Goal: Information Seeking & Learning: Learn about a topic

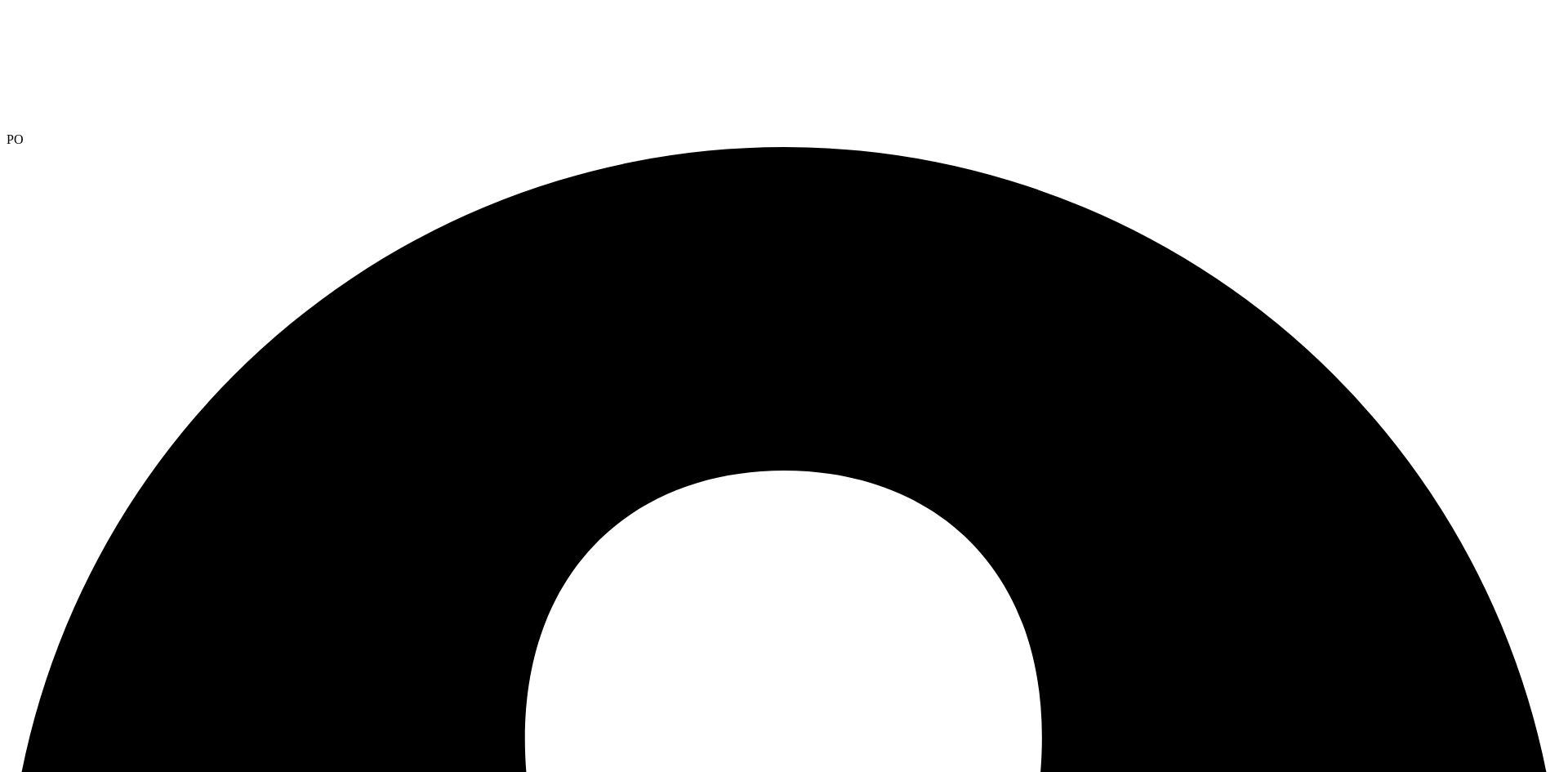
select select "USD"
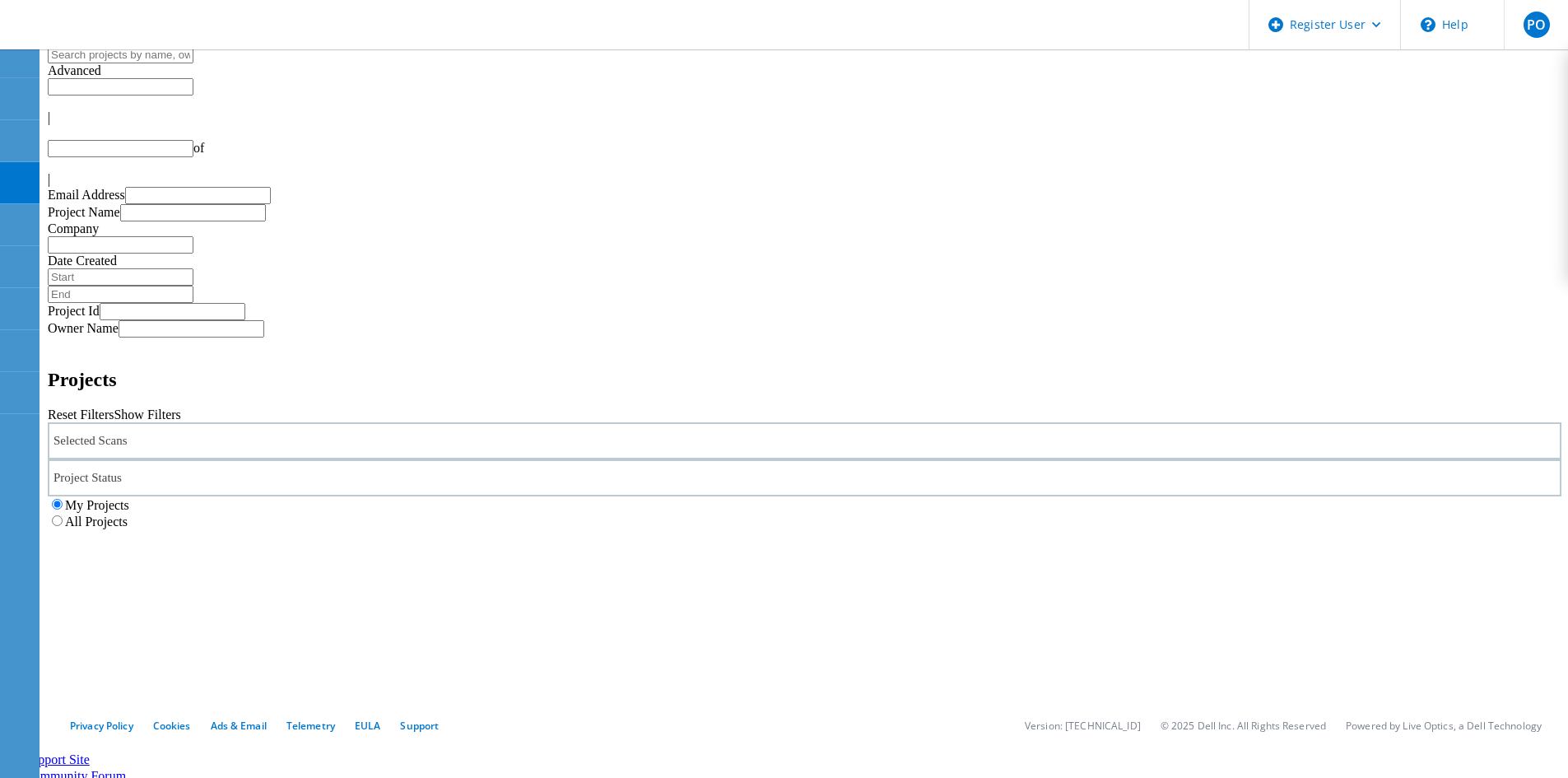
type input "1"
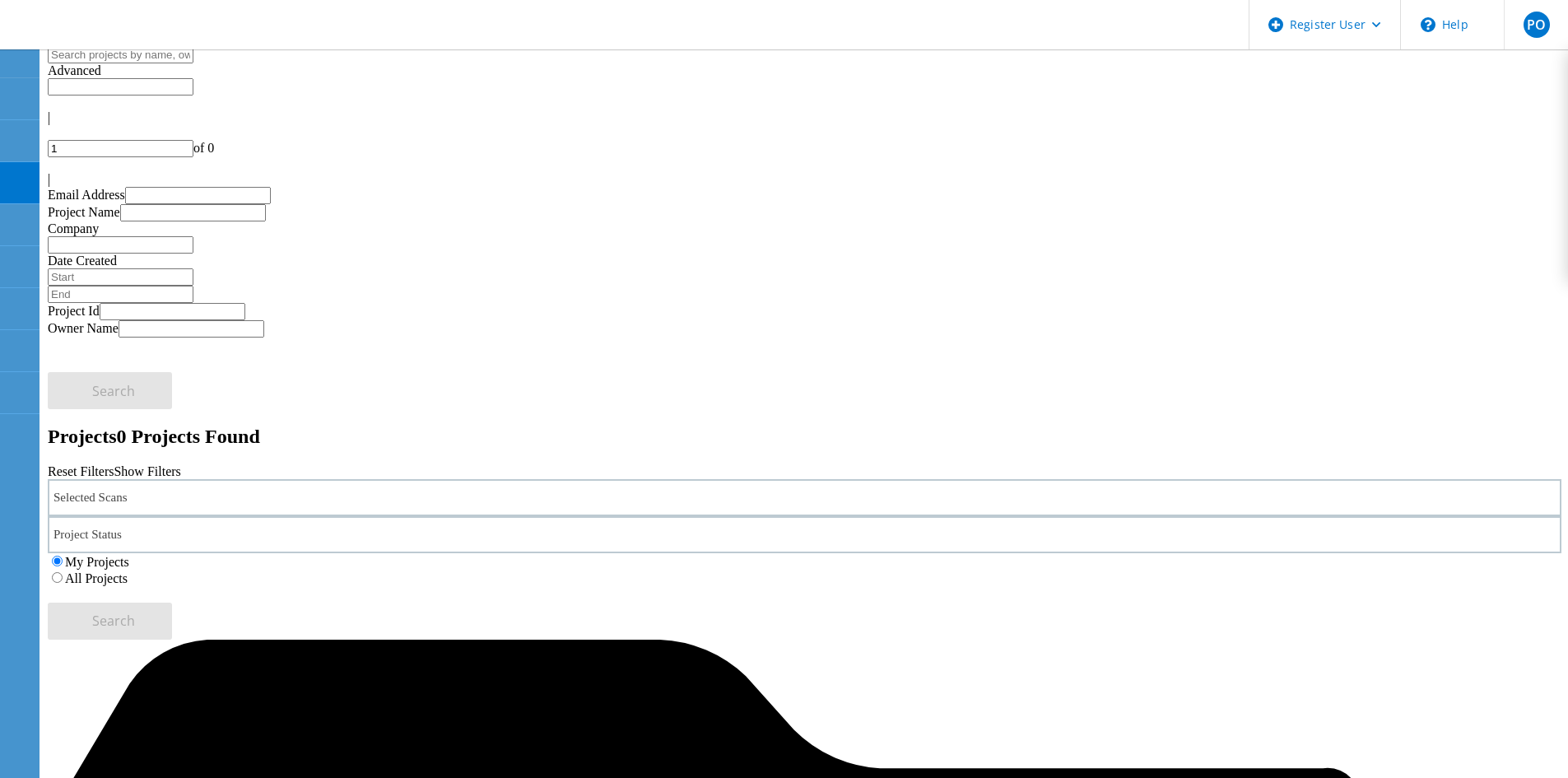
click at [392, 479] on div "Selected Scans" at bounding box center [805, 497] width 1515 height 37
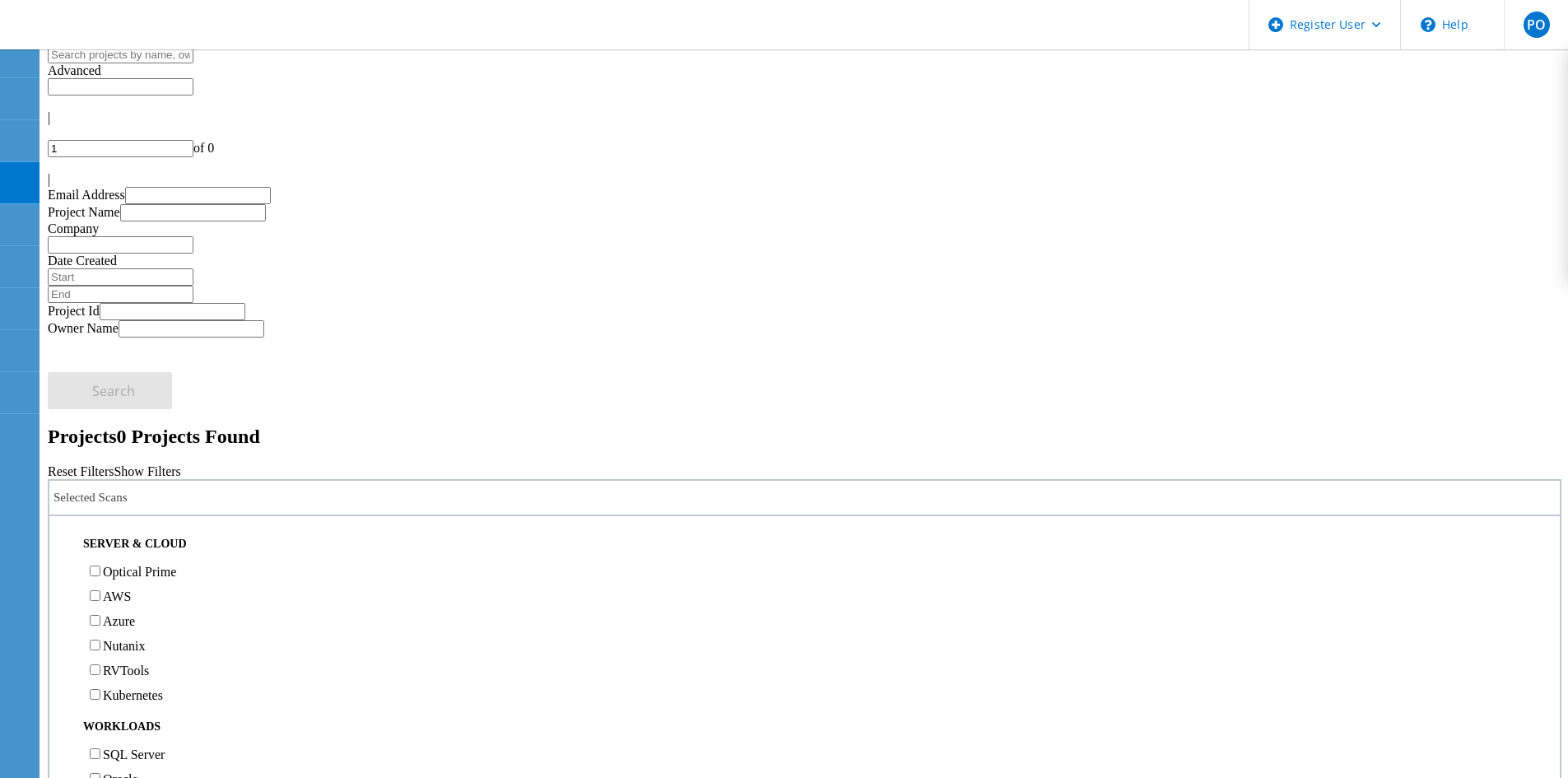
click at [176, 564] on label "Optical Prime" at bounding box center [140, 571] width 74 height 14
click at [100, 565] on input "Optical Prime" at bounding box center [95, 571] width 11 height 11
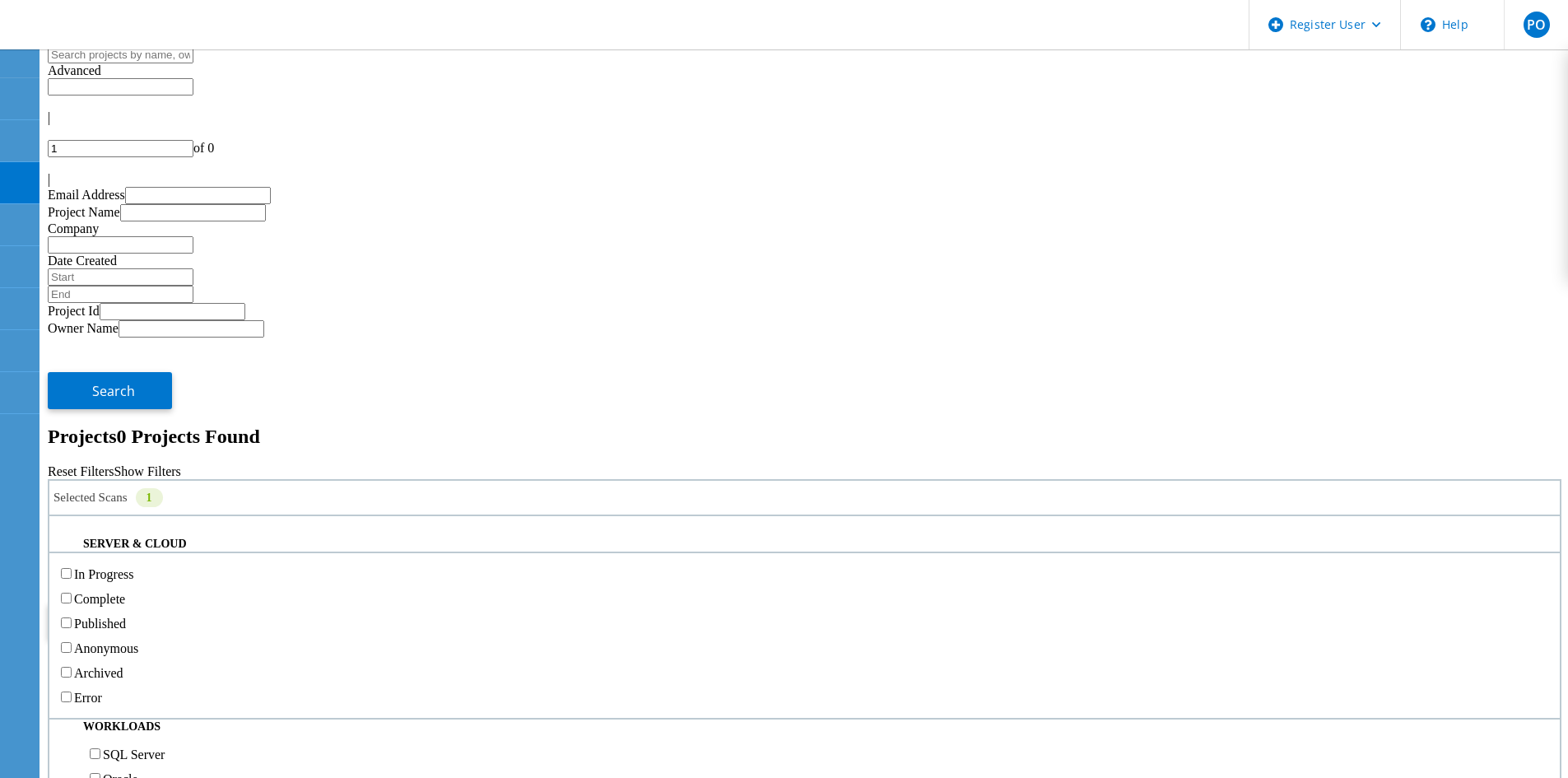
click at [638, 516] on div "Project Status" at bounding box center [805, 534] width 1515 height 37
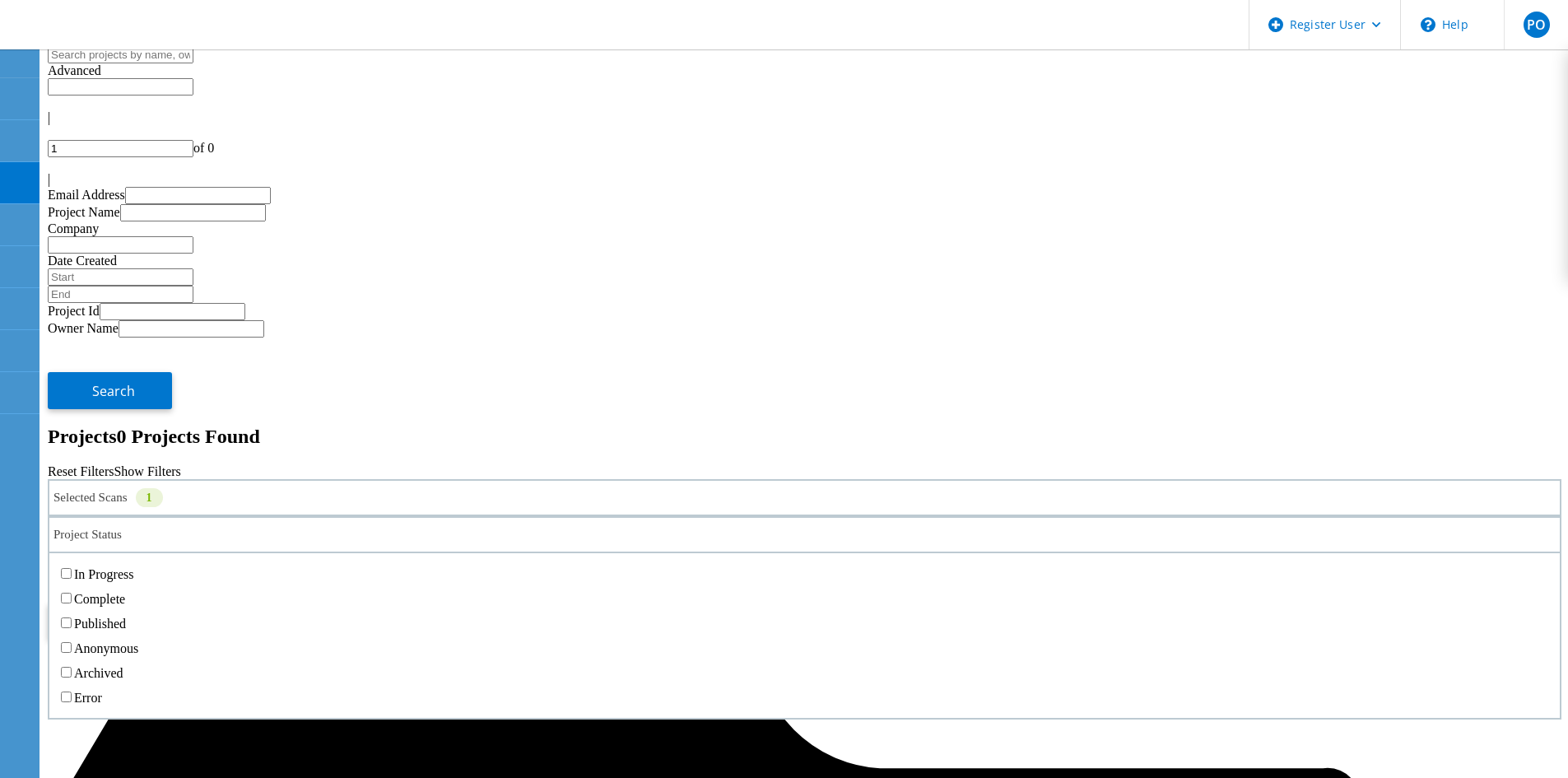
click at [125, 592] on label "Complete" at bounding box center [99, 598] width 51 height 14
click at [72, 592] on input "Complete" at bounding box center [66, 598] width 11 height 11
click at [126, 616] on label "Published" at bounding box center [99, 622] width 52 height 14
click at [72, 617] on input "Published" at bounding box center [66, 622] width 11 height 11
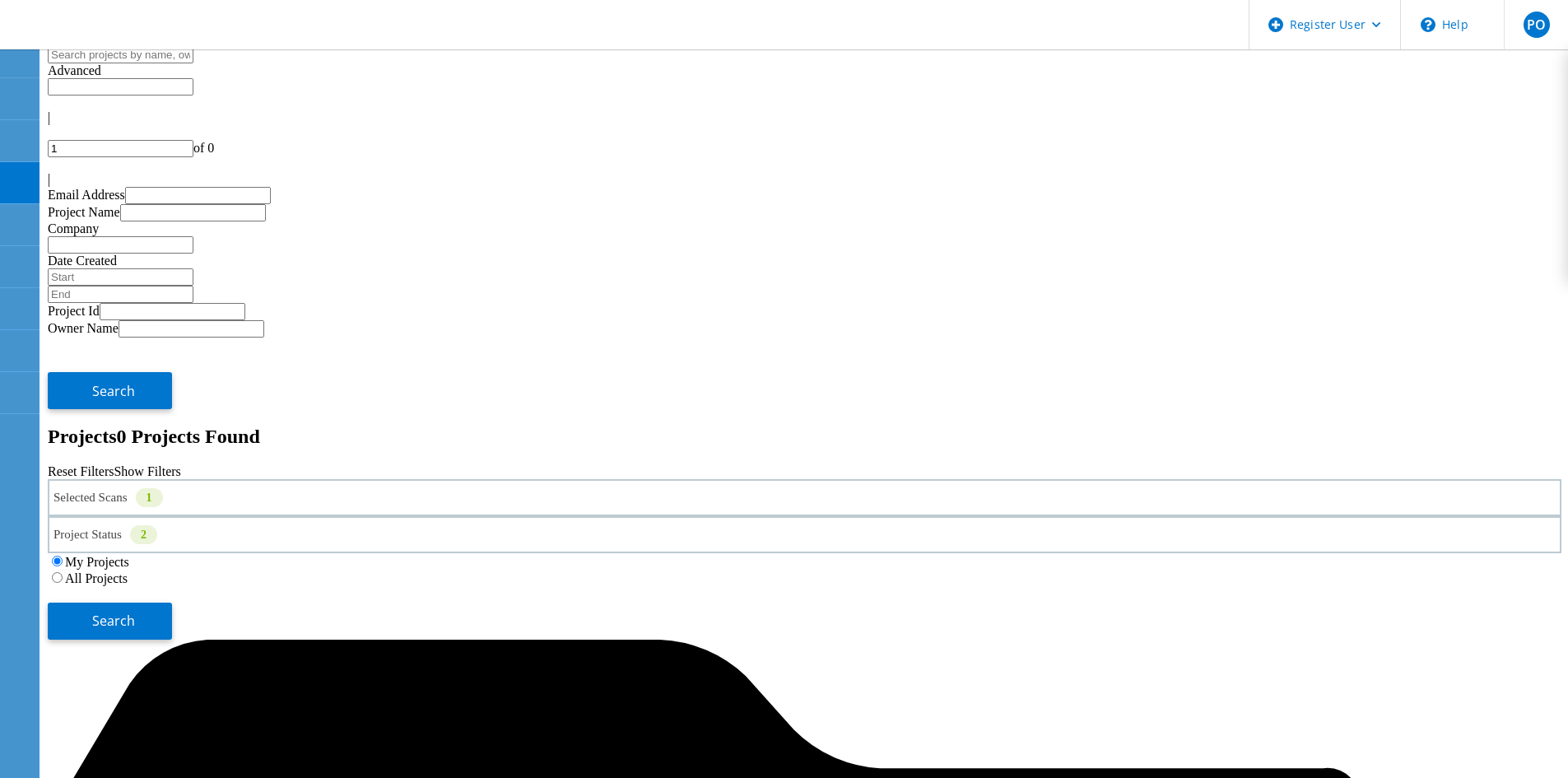
click at [135, 611] on span "Search" at bounding box center [113, 621] width 42 height 18
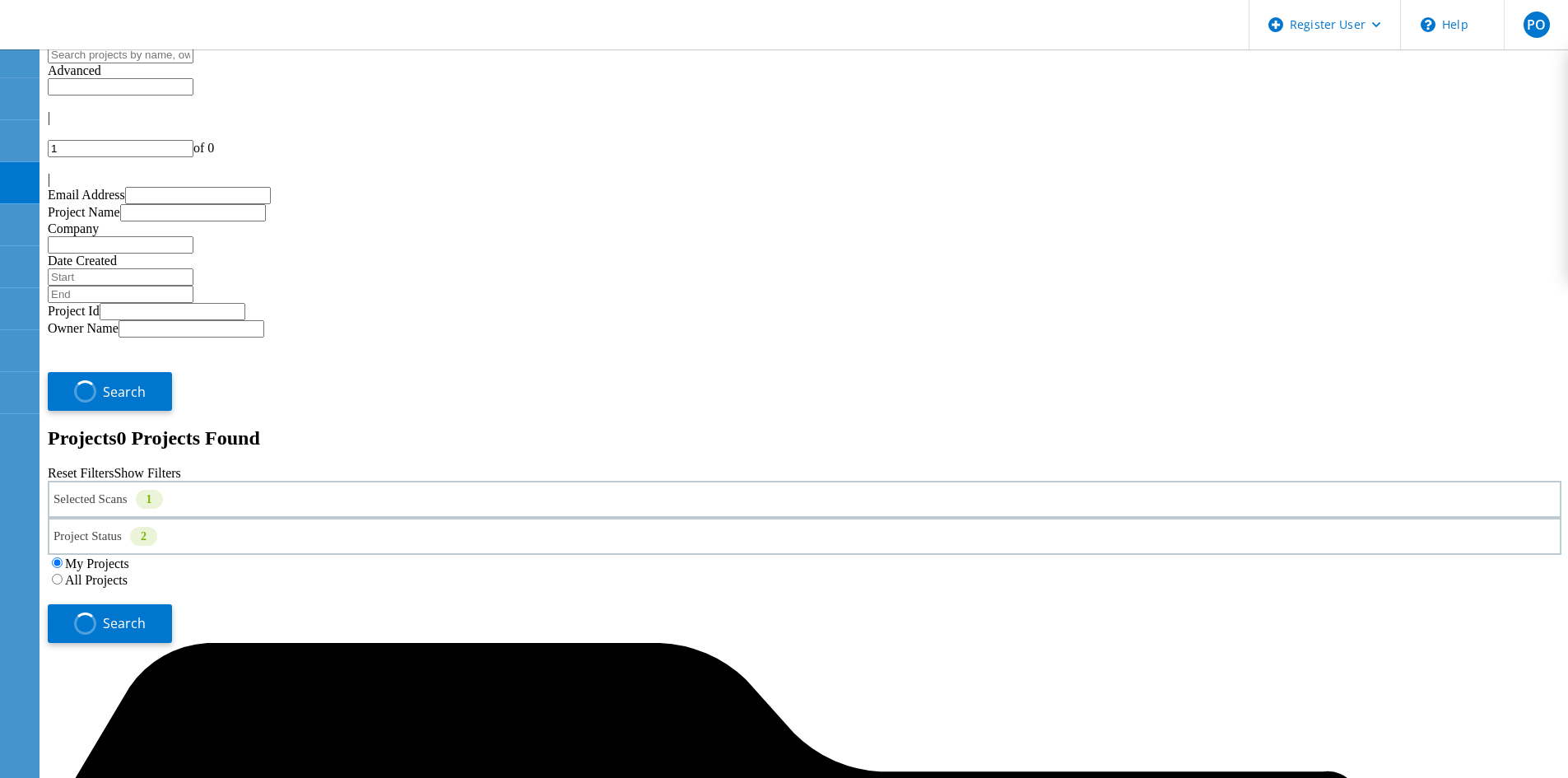
click at [128, 573] on label "All Projects" at bounding box center [97, 579] width 63 height 14
click at [63, 574] on input "All Projects" at bounding box center [57, 579] width 11 height 11
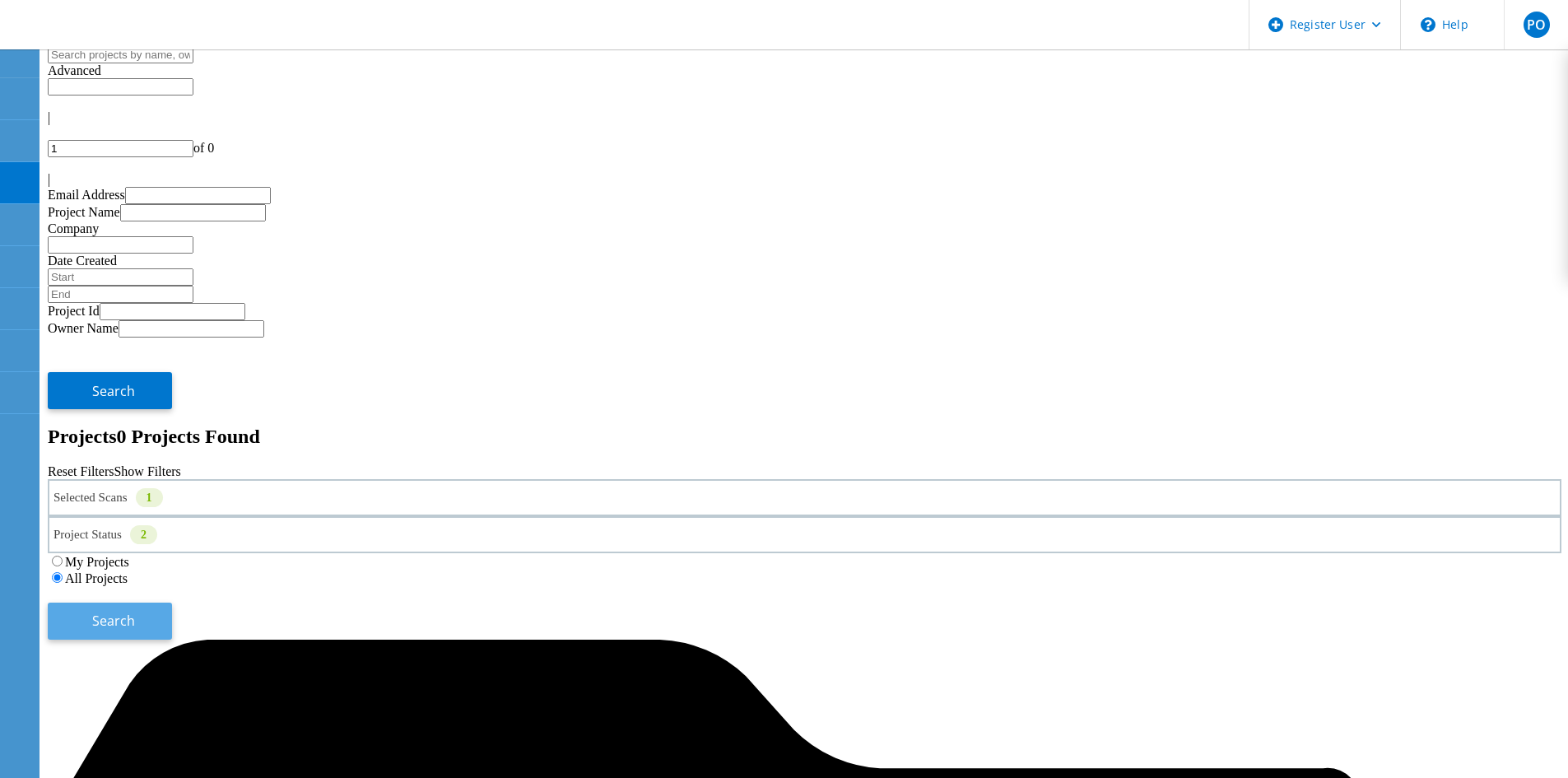
click at [135, 611] on span "Search" at bounding box center [113, 621] width 42 height 18
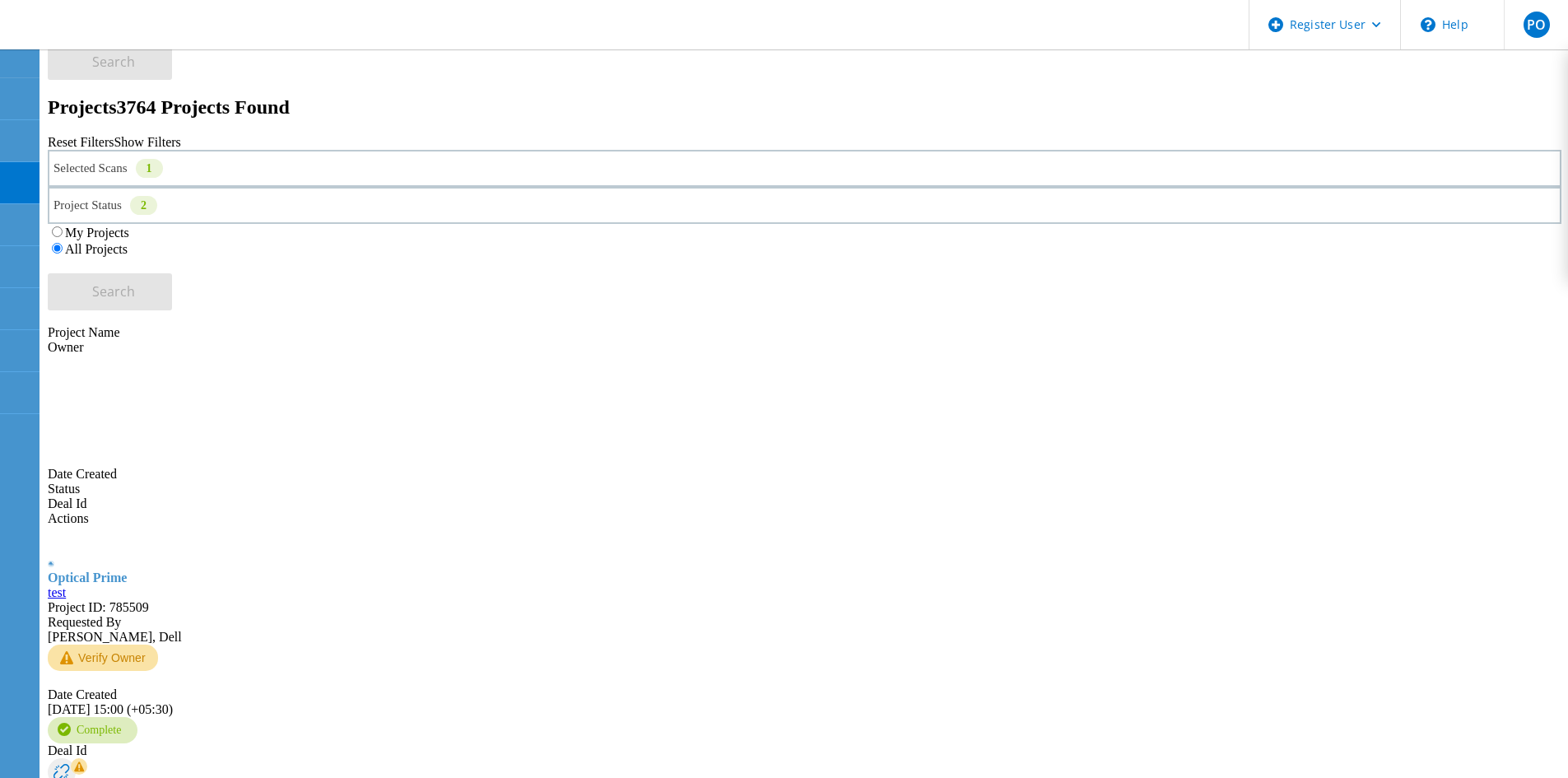
scroll to position [494, 0]
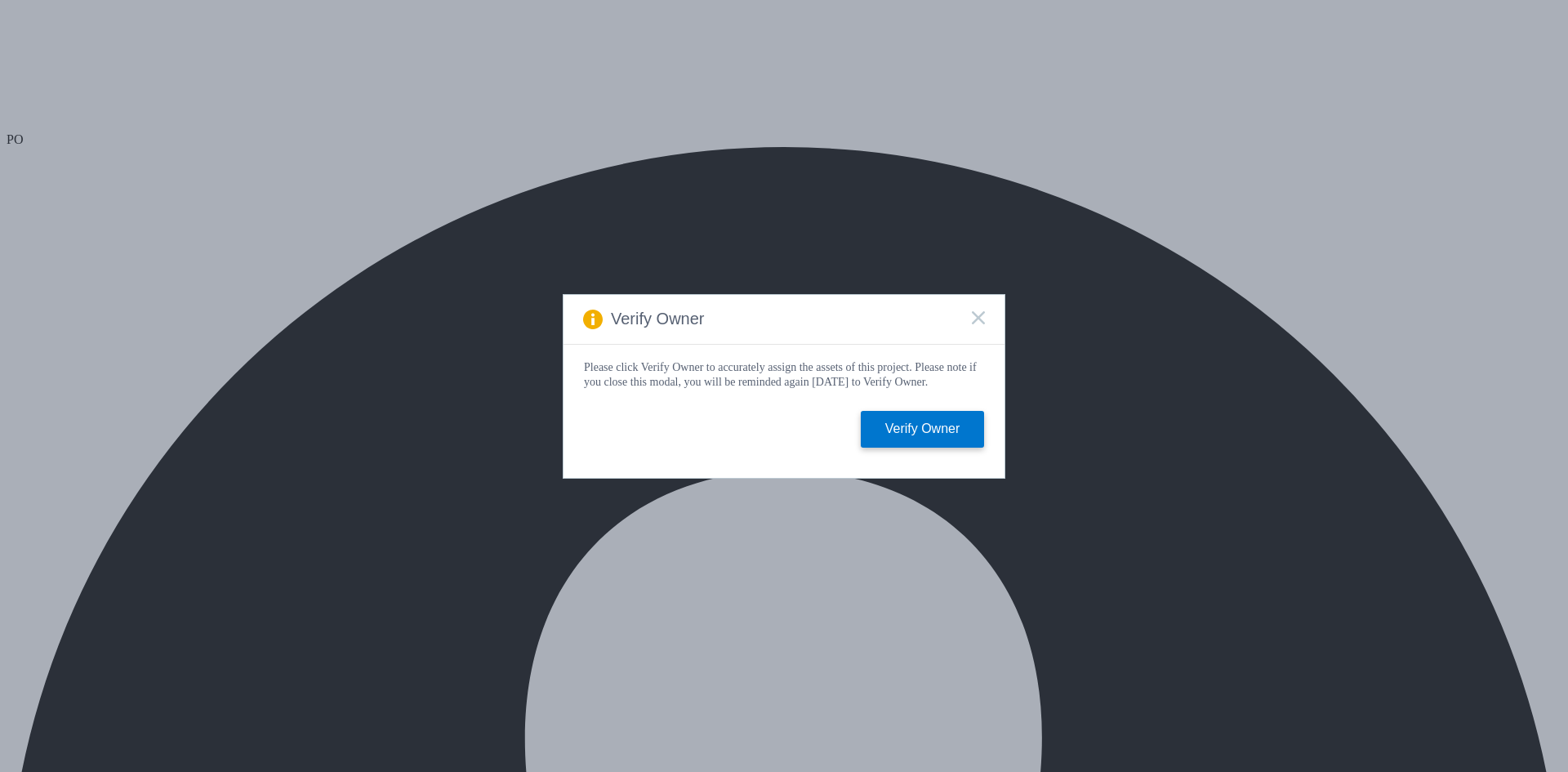
select select "USD"
click at [890, 426] on button "Verify Owner" at bounding box center [922, 429] width 123 height 37
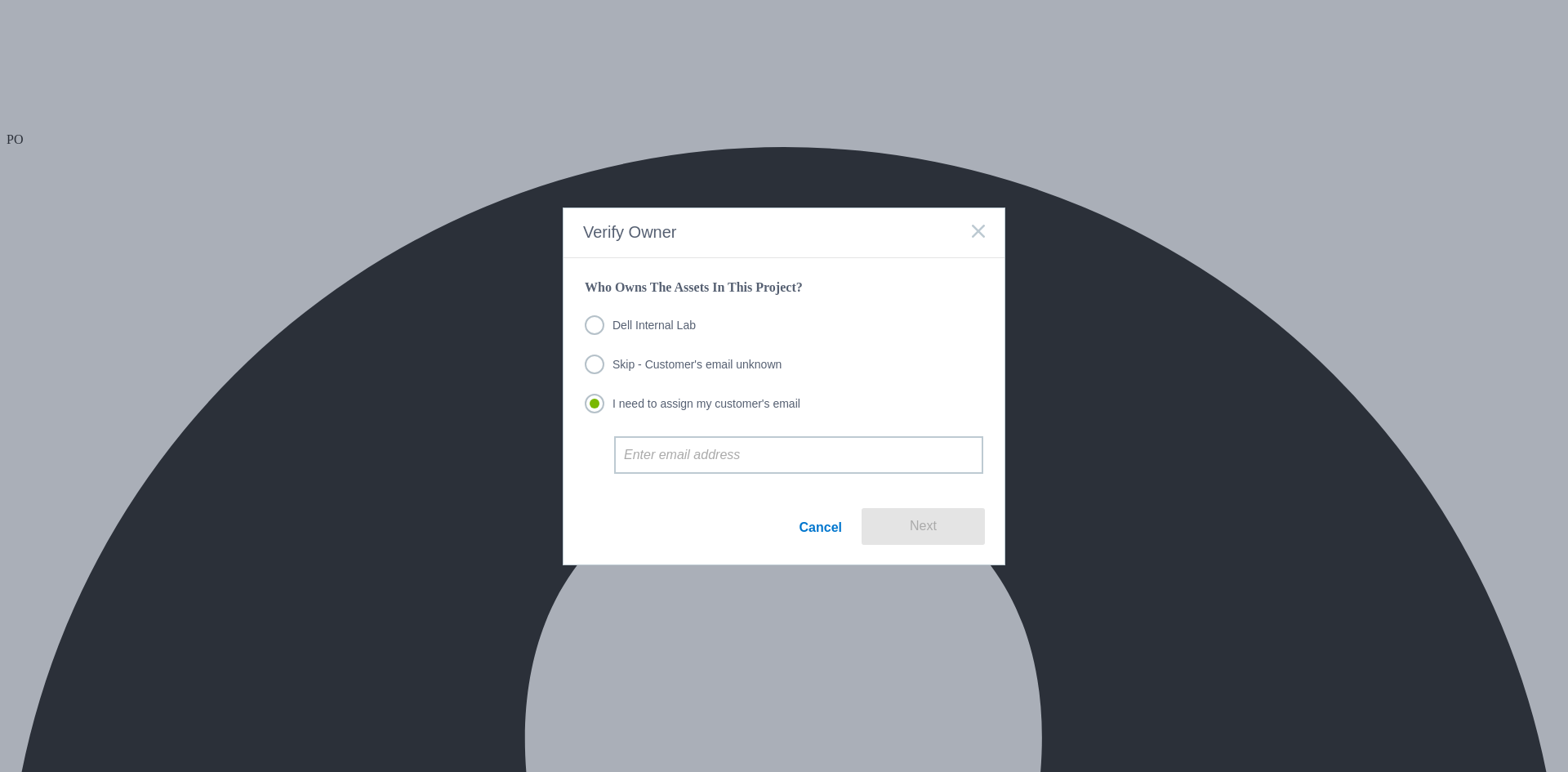
click at [818, 519] on link "Cancel" at bounding box center [821, 526] width 42 height 37
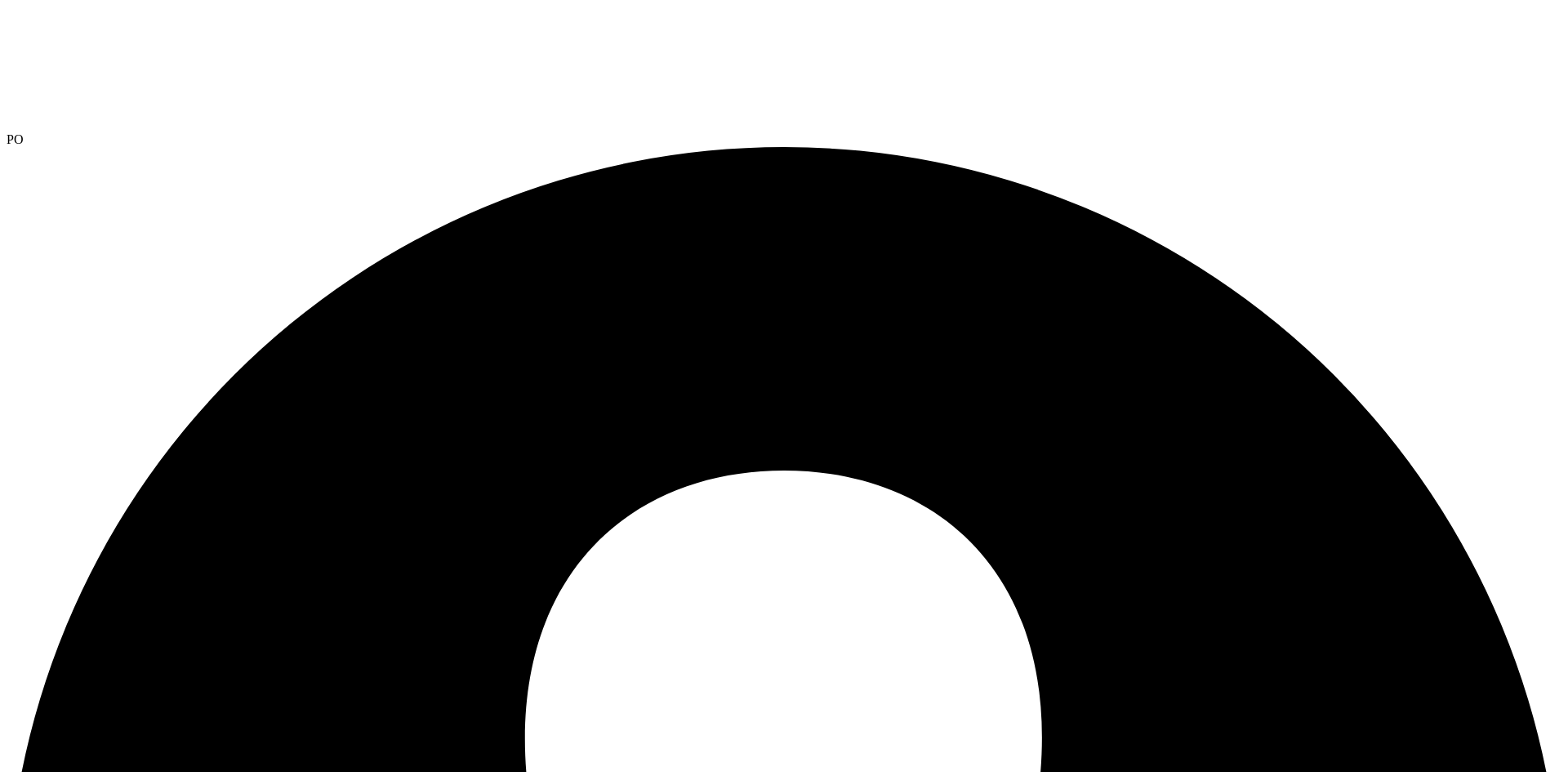
drag, startPoint x: 951, startPoint y: 724, endPoint x: 891, endPoint y: 732, distance: 60.5
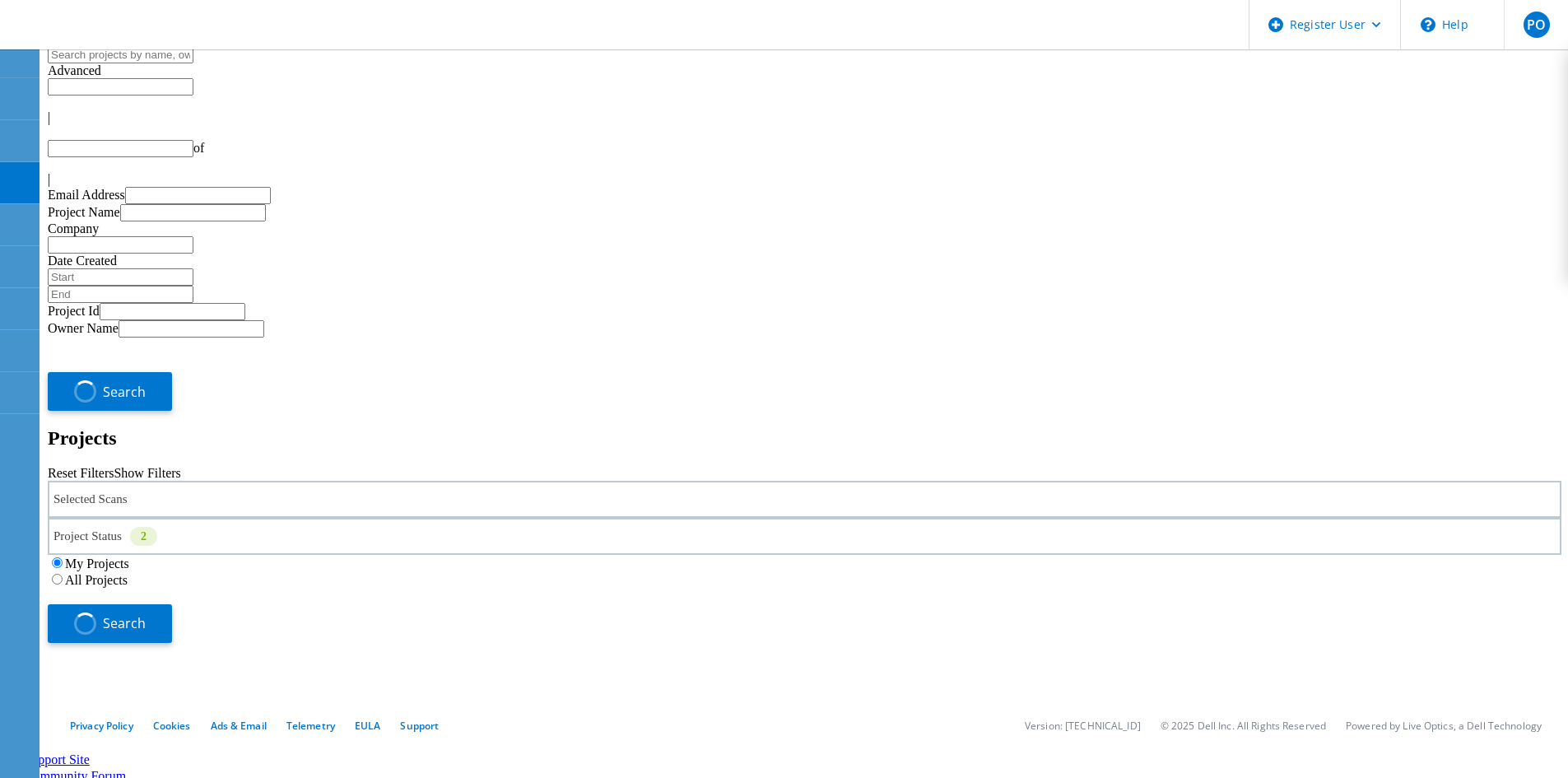
type input "1"
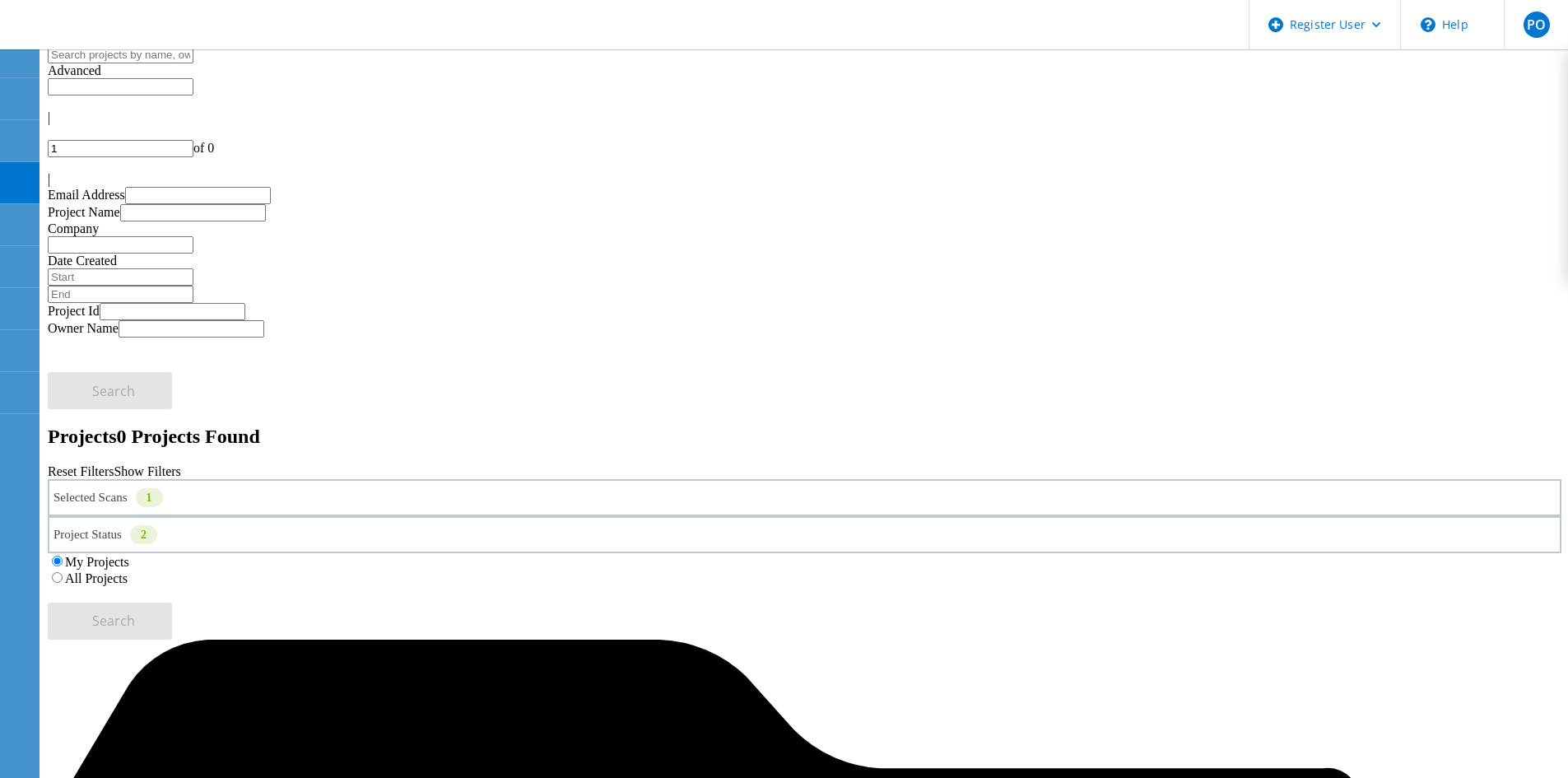
click at [128, 571] on label "All Projects" at bounding box center [97, 577] width 63 height 14
click at [63, 572] on input "All Projects" at bounding box center [57, 577] width 11 height 11
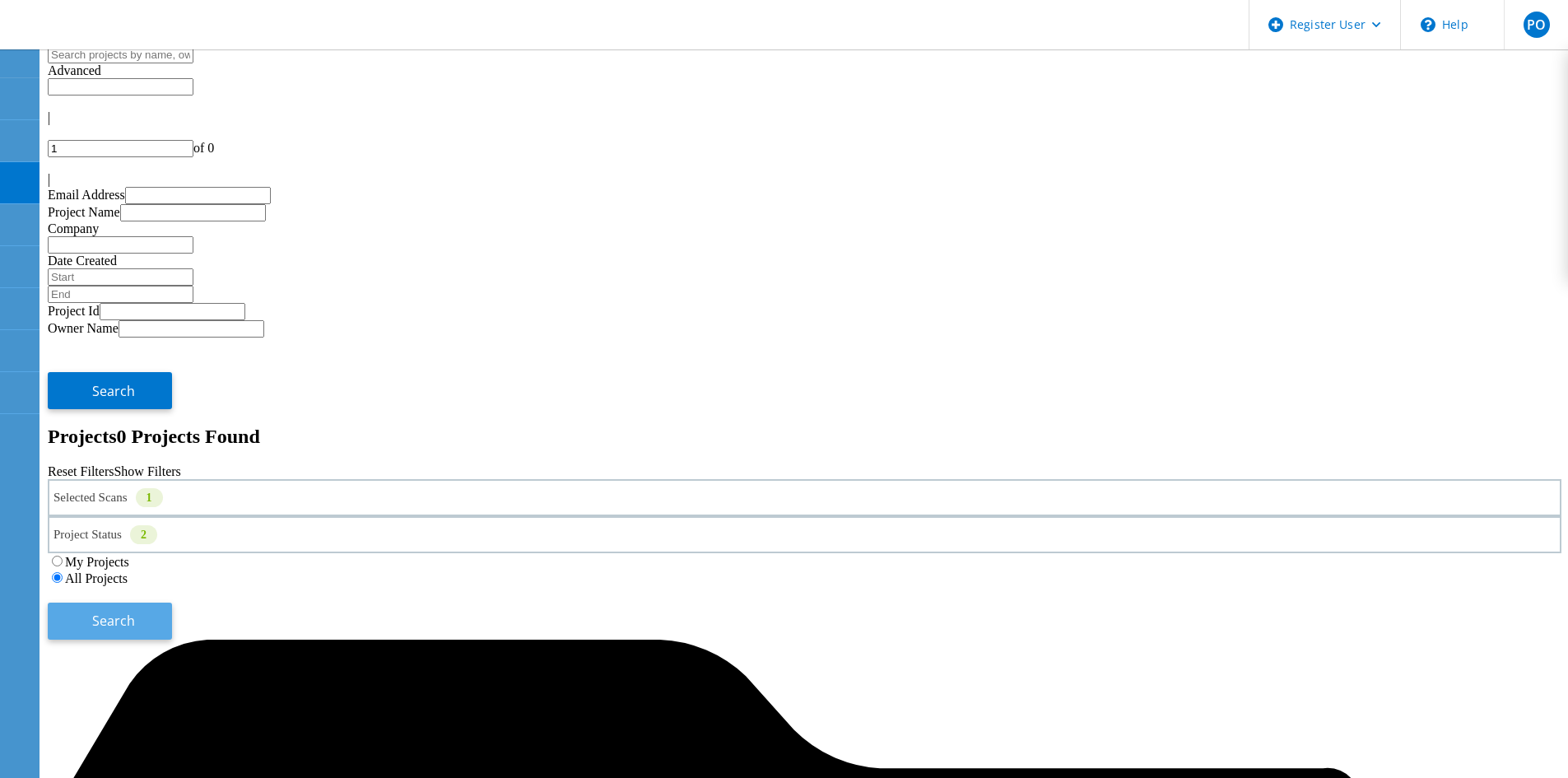
click at [172, 602] on button "Search" at bounding box center [110, 621] width 124 height 37
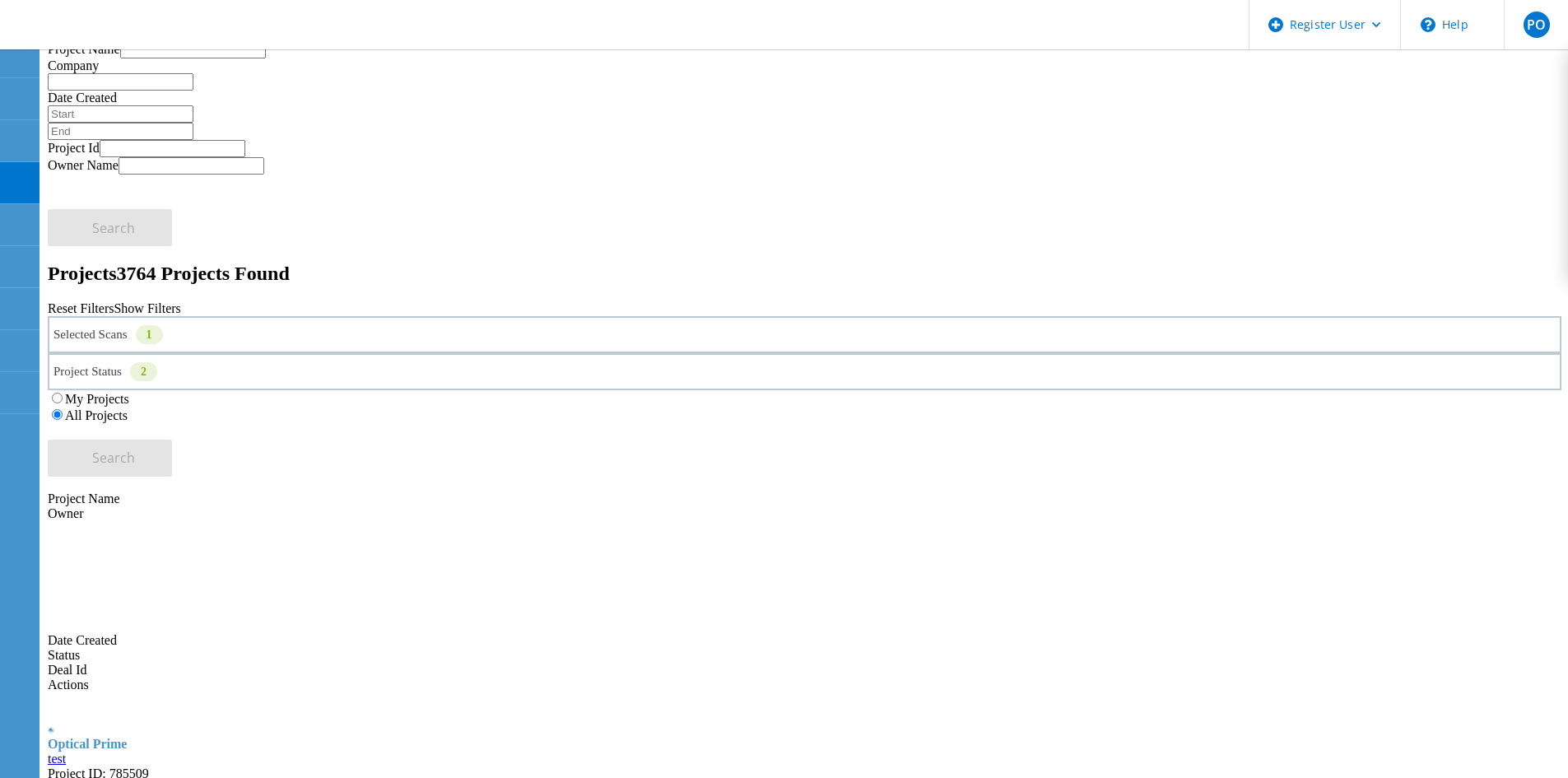
scroll to position [165, 0]
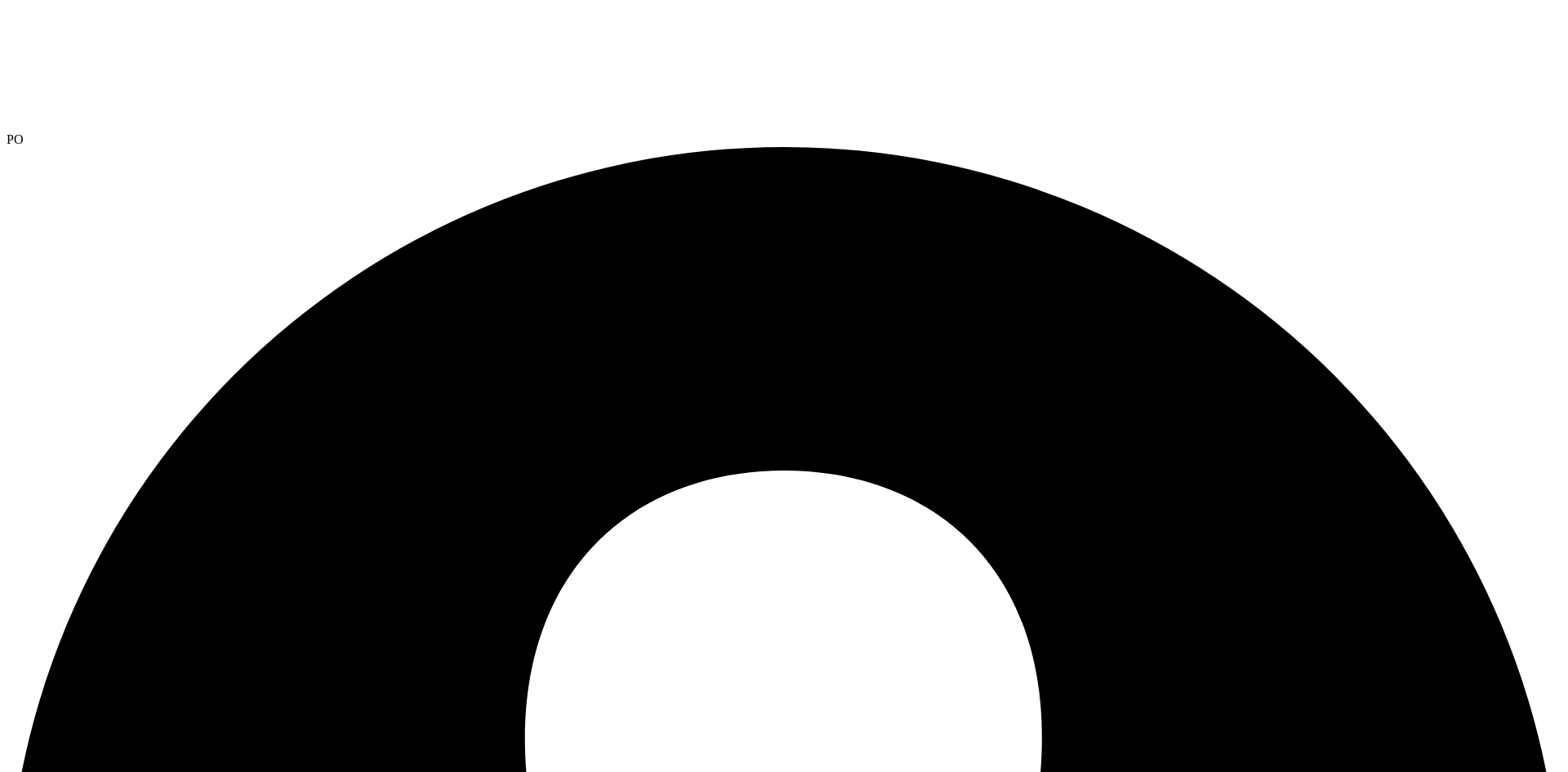
select select "USD"
drag, startPoint x: 1353, startPoint y: 309, endPoint x: 1381, endPoint y: 309, distance: 28.0
